Goal: Task Accomplishment & Management: Complete application form

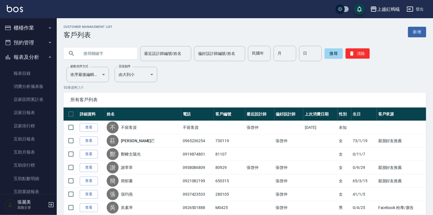
scroll to position [477, 0]
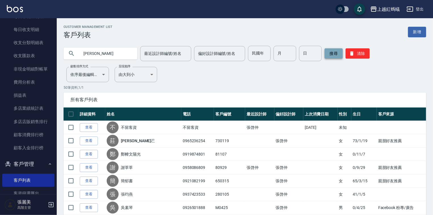
click at [332, 57] on button "搜尋" at bounding box center [334, 53] width 18 height 10
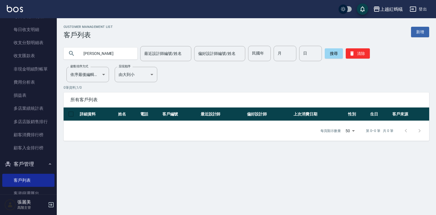
click at [88, 52] on input "[PERSON_NAME]" at bounding box center [105, 53] width 53 height 15
click at [328, 54] on button "搜尋" at bounding box center [334, 53] width 18 height 10
click at [97, 49] on input "淑[PERSON_NAME]" at bounding box center [105, 53] width 53 height 15
type input "淑"
click at [333, 54] on button "搜尋" at bounding box center [334, 53] width 18 height 10
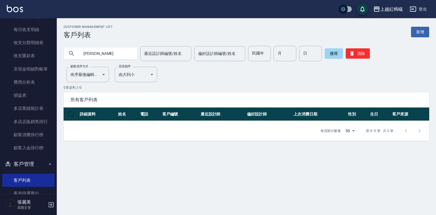
drag, startPoint x: 101, startPoint y: 51, endPoint x: 104, endPoint y: 51, distance: 3.4
click at [102, 51] on input "[PERSON_NAME]" at bounding box center [105, 53] width 53 height 15
click at [326, 54] on button "搜尋" at bounding box center [334, 53] width 18 height 10
click at [104, 51] on input "李麗淑" at bounding box center [105, 53] width 53 height 15
type input "[PERSON_NAME]"
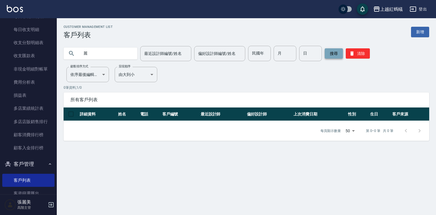
type input "麗"
click at [339, 53] on button "搜尋" at bounding box center [334, 53] width 18 height 10
click at [423, 32] on link "新增" at bounding box center [420, 32] width 18 height 11
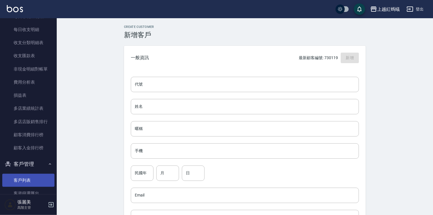
click at [20, 179] on link "客戶列表" at bounding box center [28, 179] width 52 height 13
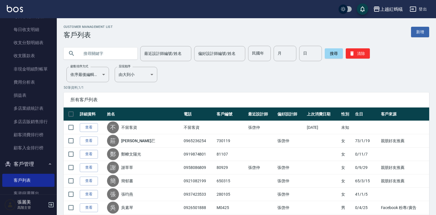
click at [90, 52] on input "text" at bounding box center [105, 53] width 53 height 15
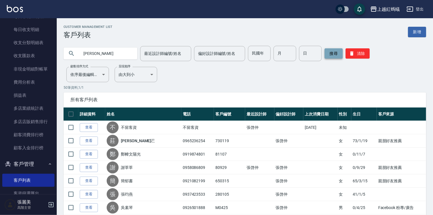
type input "[PERSON_NAME]"
click at [333, 49] on button "搜尋" at bounding box center [334, 53] width 18 height 10
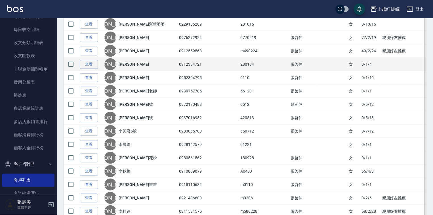
scroll to position [272, 0]
